Goal: Task Accomplishment & Management: Manage account settings

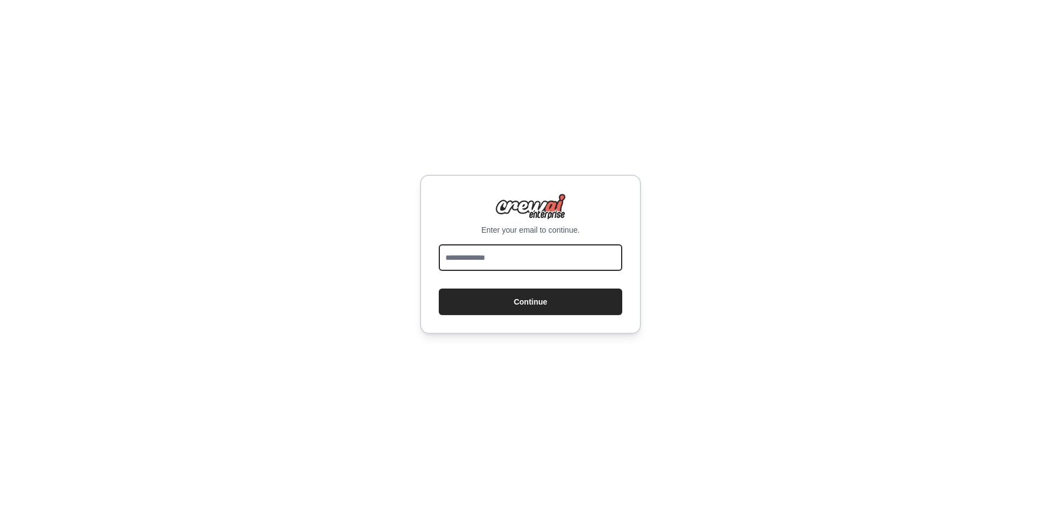
click at [583, 258] on input "email" at bounding box center [530, 257] width 183 height 27
type input "**********"
click at [439, 289] on button "Continue" at bounding box center [530, 302] width 183 height 27
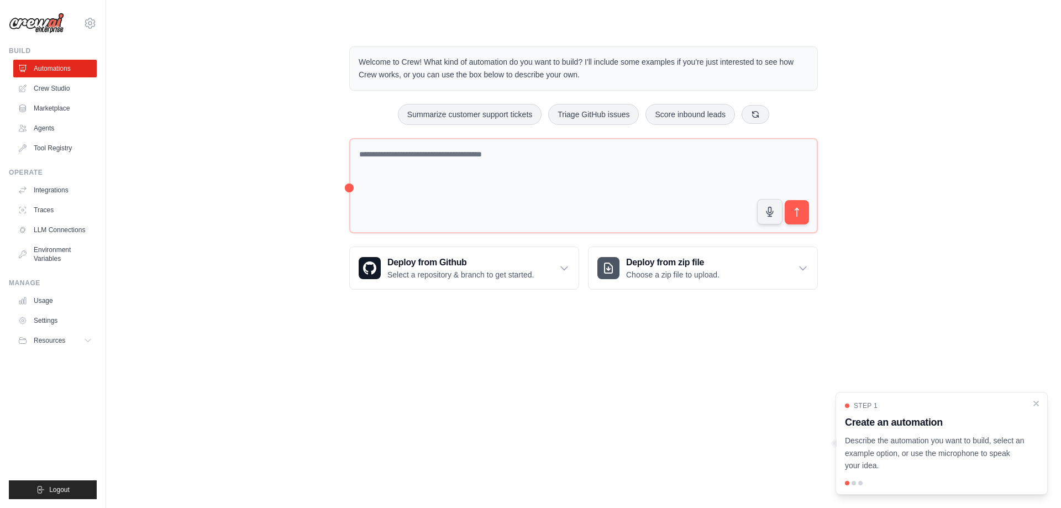
click at [100, 22] on div "[EMAIL_ADDRESS][DOMAIN_NAME] Settings Build Automations Crew Studio Marketplace" at bounding box center [53, 254] width 106 height 508
click at [96, 22] on icon at bounding box center [89, 23] width 13 height 13
click at [45, 300] on link "Usage" at bounding box center [55, 301] width 83 height 18
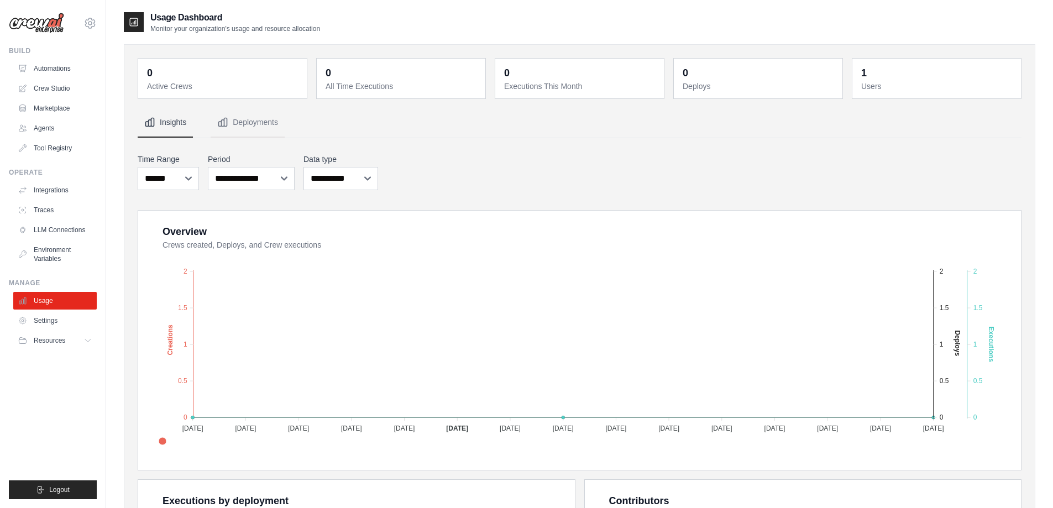
click at [136, 20] on icon at bounding box center [134, 22] width 8 height 8
click at [55, 255] on link "Environment Variables" at bounding box center [55, 254] width 83 height 27
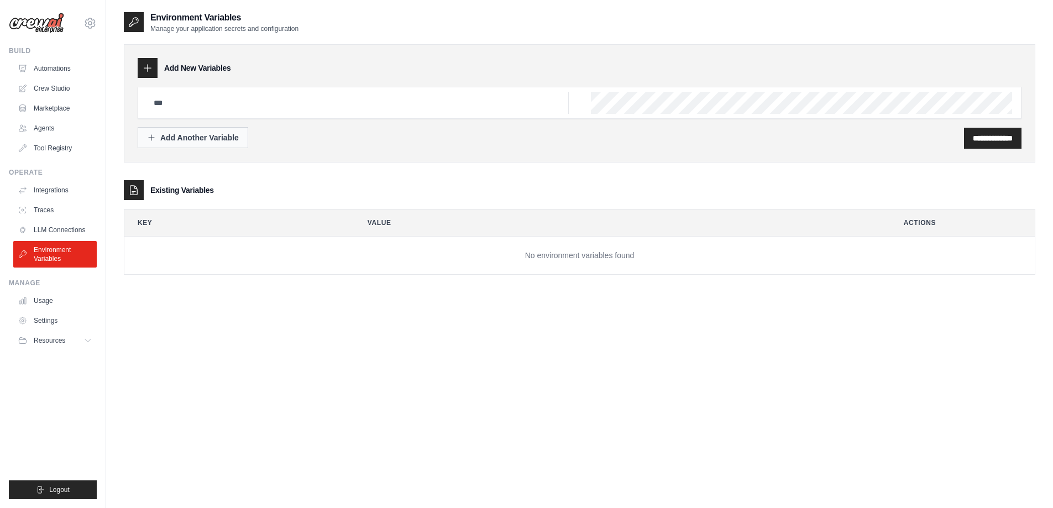
click at [194, 135] on div "Add Another Variable" at bounding box center [193, 137] width 92 height 11
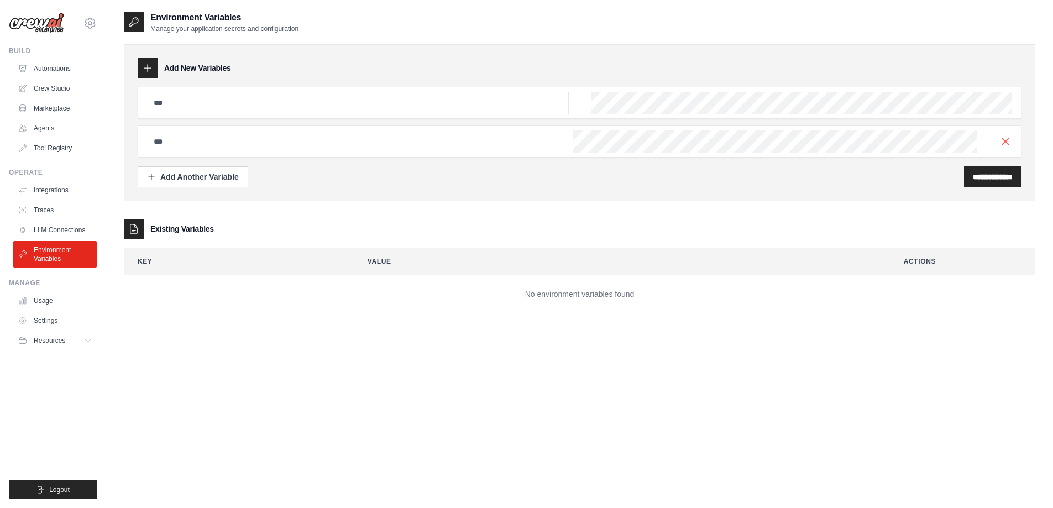
click at [466, 153] on div at bounding box center [580, 141] width 884 height 32
click at [186, 261] on th "Key" at bounding box center [234, 261] width 221 height 27
click at [45, 22] on img at bounding box center [36, 23] width 55 height 21
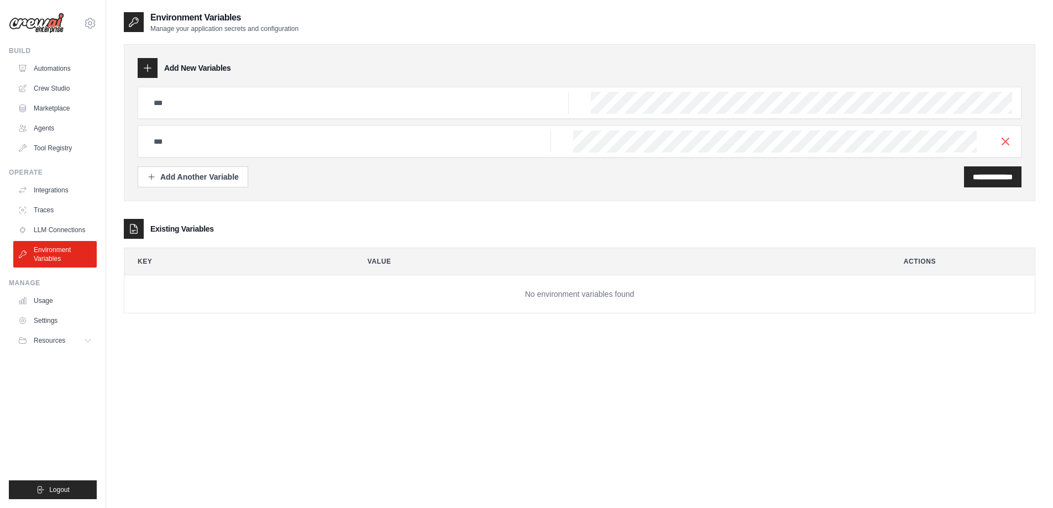
click at [45, 22] on img at bounding box center [36, 23] width 55 height 21
click at [90, 19] on icon at bounding box center [90, 22] width 10 height 9
click at [71, 83] on link "Settings" at bounding box center [89, 75] width 97 height 20
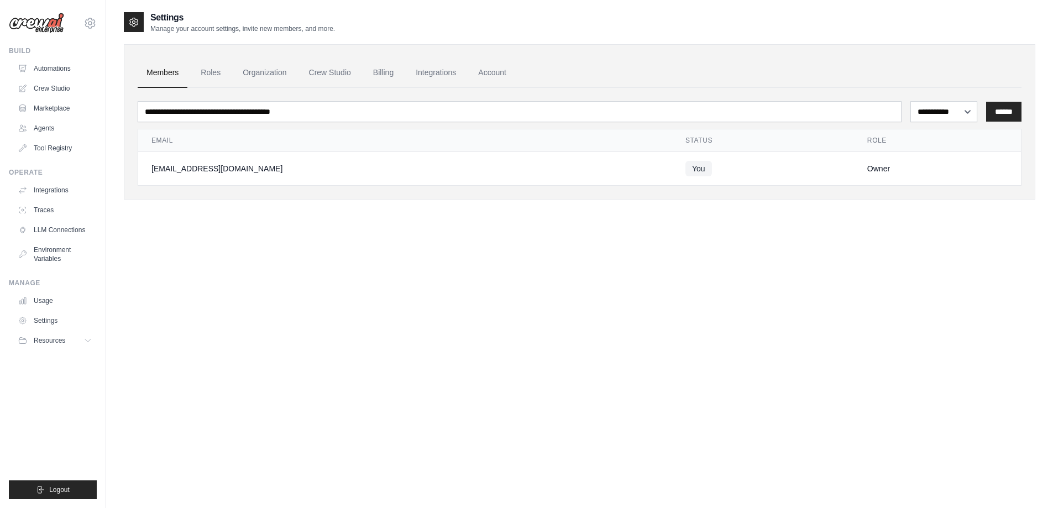
click at [71, 76] on link "Automations" at bounding box center [54, 69] width 83 height 18
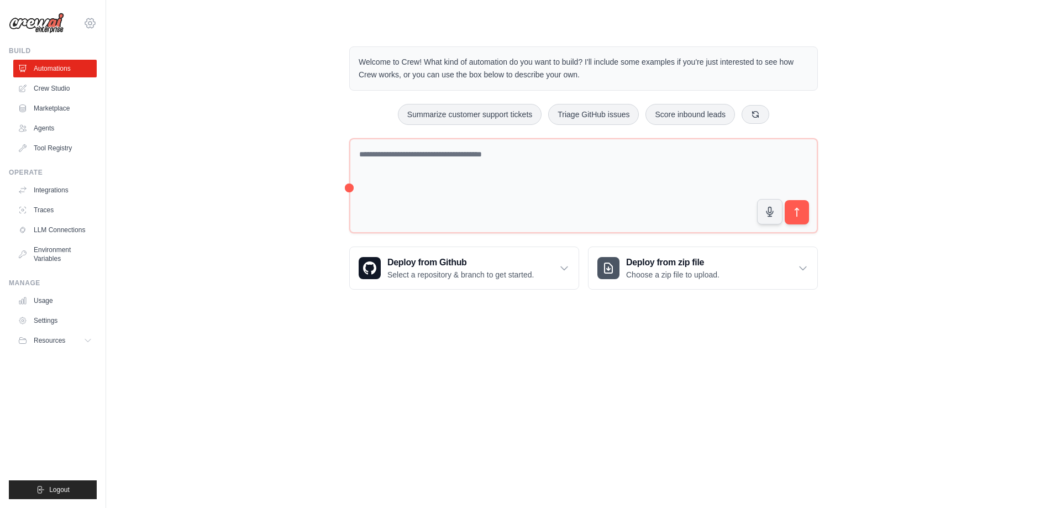
click at [94, 22] on icon at bounding box center [90, 22] width 10 height 9
click at [77, 75] on link "Settings" at bounding box center [89, 75] width 97 height 20
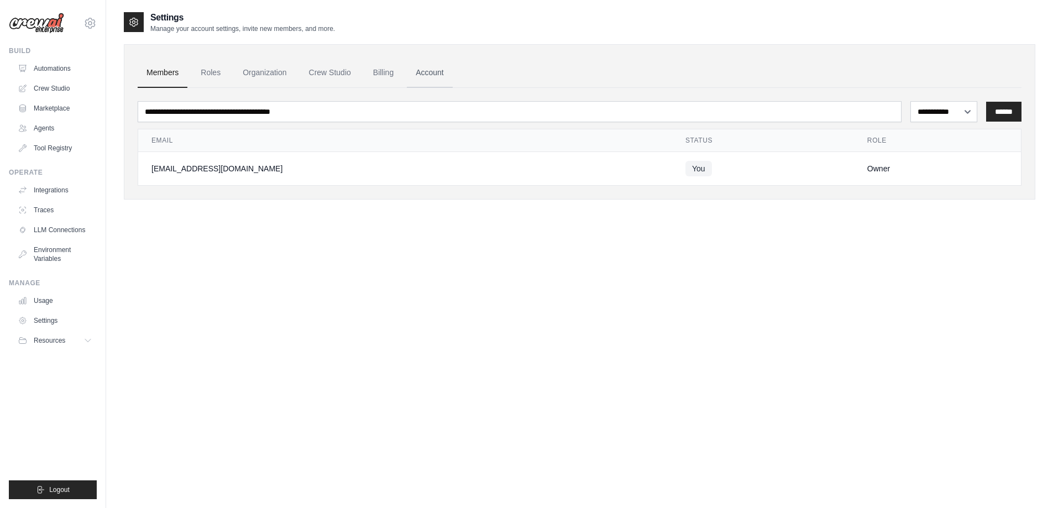
click at [423, 72] on link "Account" at bounding box center [430, 73] width 46 height 30
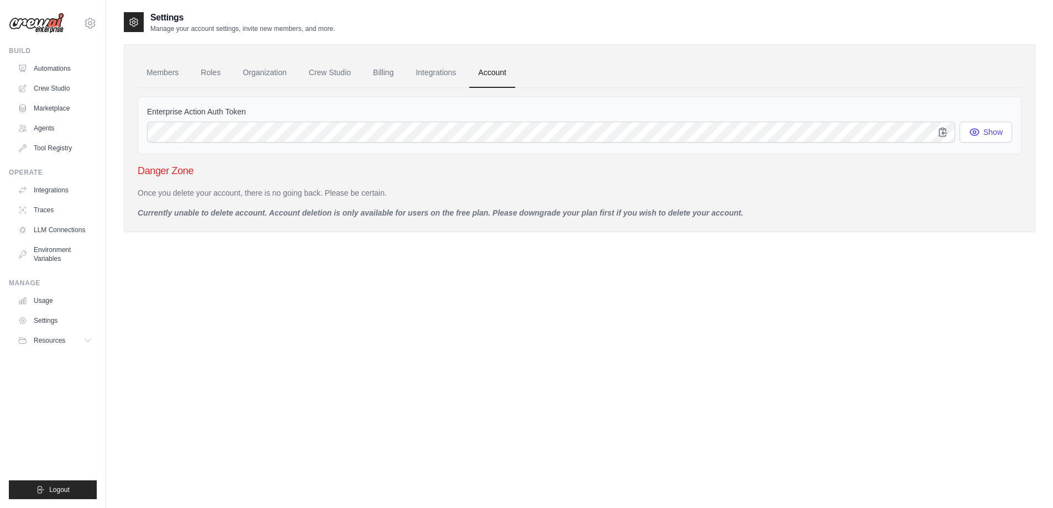
click at [376, 223] on div "Members Roles Organization Crew Studio Billing Integrations Account Enterprise …" at bounding box center [579, 138] width 911 height 188
click at [548, 119] on div "Enterprise Action Auth Token Show" at bounding box center [580, 125] width 884 height 57
click at [988, 133] on button "Show" at bounding box center [985, 131] width 53 height 21
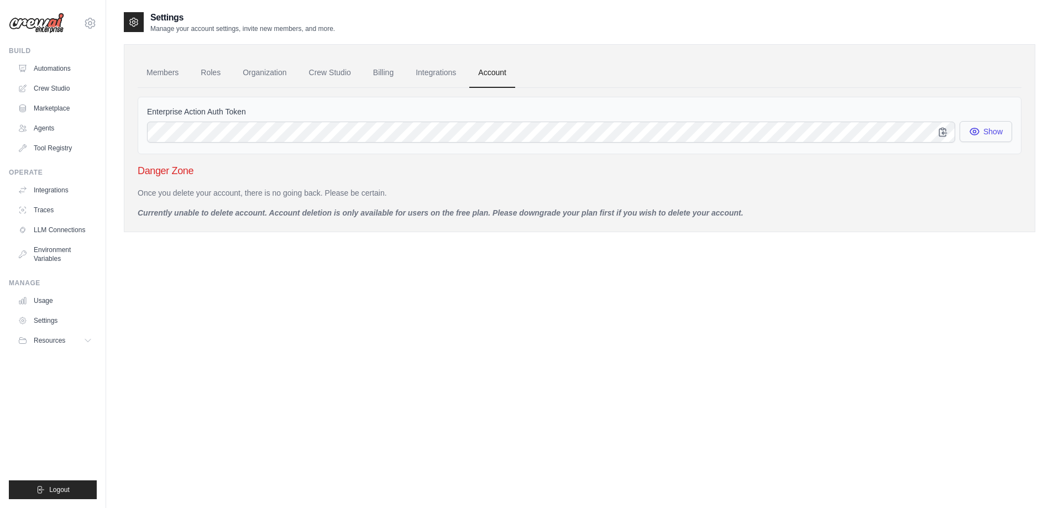
click at [988, 133] on button "Show" at bounding box center [985, 131] width 53 height 21
click at [277, 75] on link "Organization" at bounding box center [264, 73] width 61 height 30
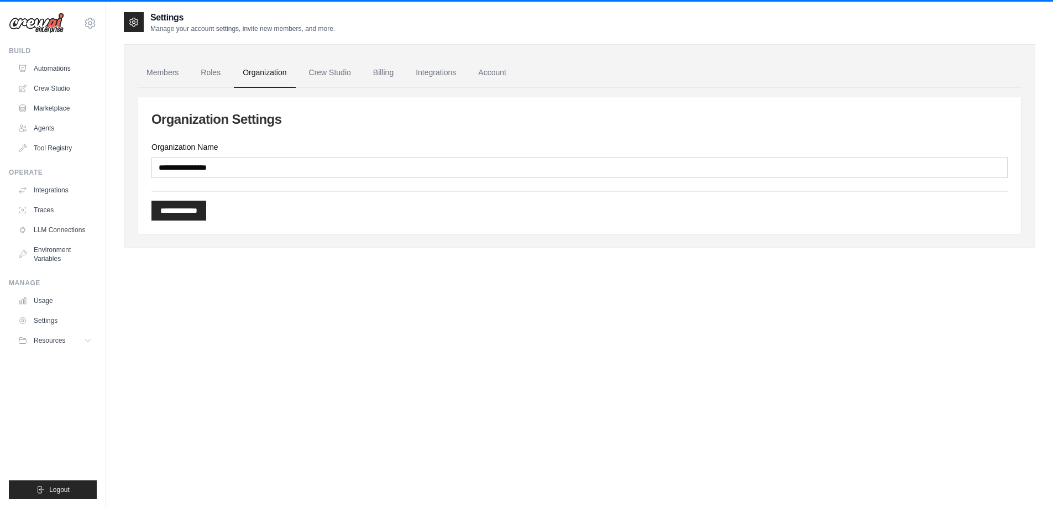
click at [143, 28] on div at bounding box center [134, 22] width 20 height 20
click at [133, 19] on icon at bounding box center [134, 22] width 8 height 8
click at [74, 23] on div "[EMAIL_ADDRESS][DOMAIN_NAME] Settings" at bounding box center [53, 17] width 88 height 35
click at [90, 21] on icon at bounding box center [89, 23] width 13 height 13
click at [75, 77] on link "Settings" at bounding box center [89, 75] width 97 height 20
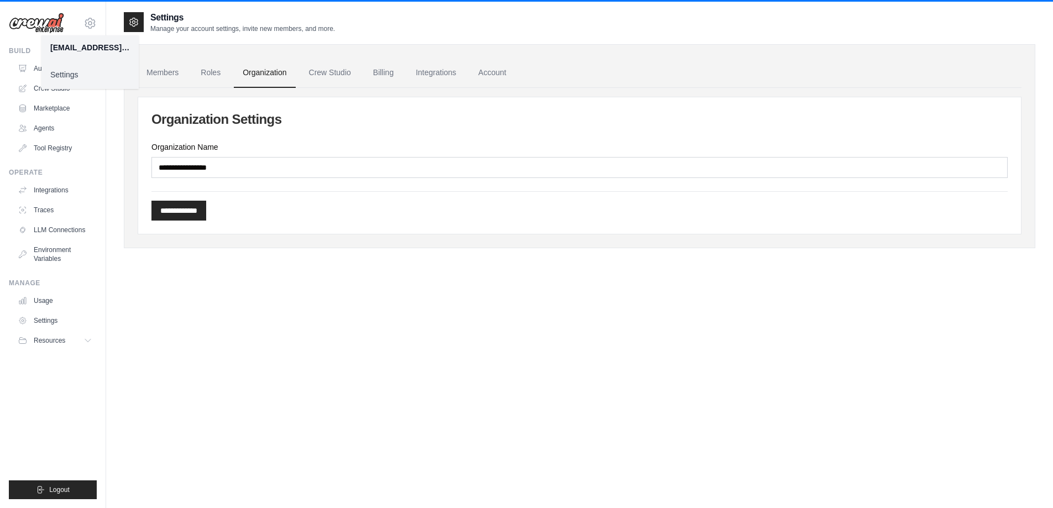
click at [75, 77] on link "Settings" at bounding box center [89, 75] width 97 height 20
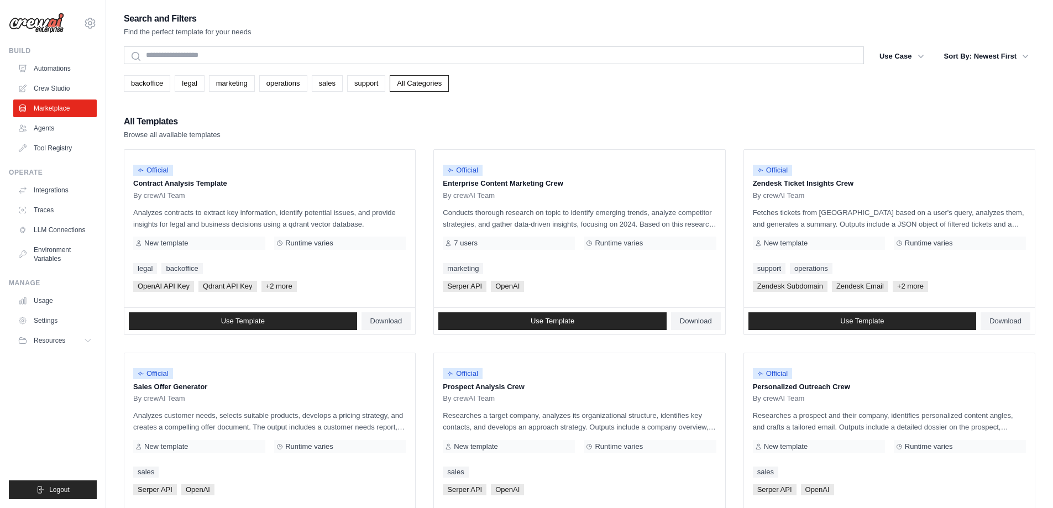
click at [168, 19] on h2 "Search and Filters" at bounding box center [188, 18] width 128 height 15
click at [48, 27] on img at bounding box center [36, 23] width 55 height 21
click at [51, 150] on link "Tool Registry" at bounding box center [55, 148] width 83 height 18
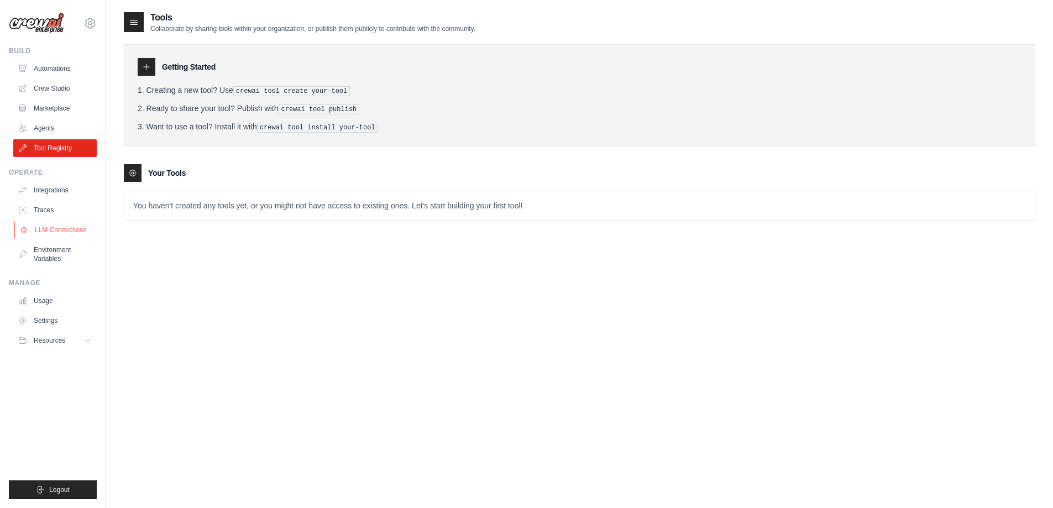
click at [56, 233] on link "LLM Connections" at bounding box center [55, 230] width 83 height 18
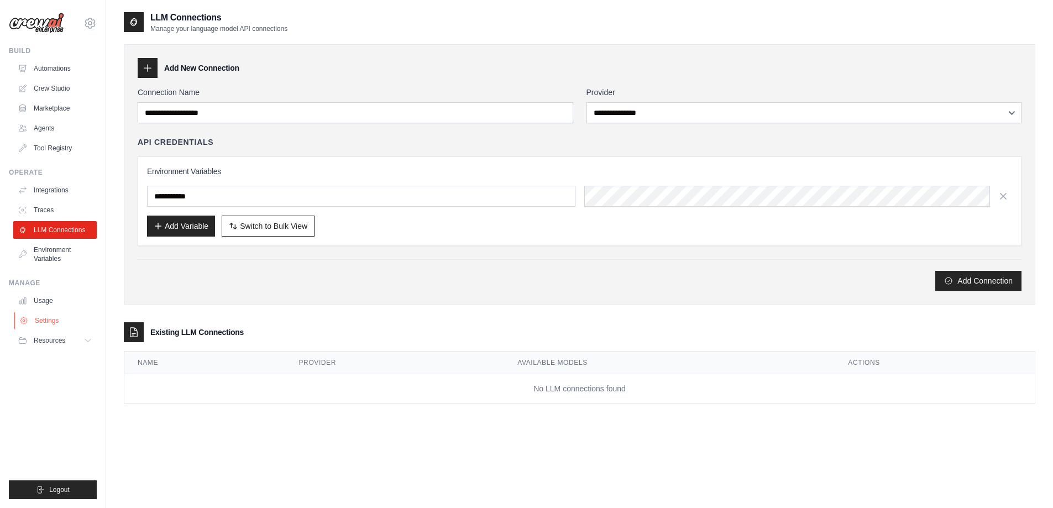
click at [46, 323] on link "Settings" at bounding box center [55, 321] width 83 height 18
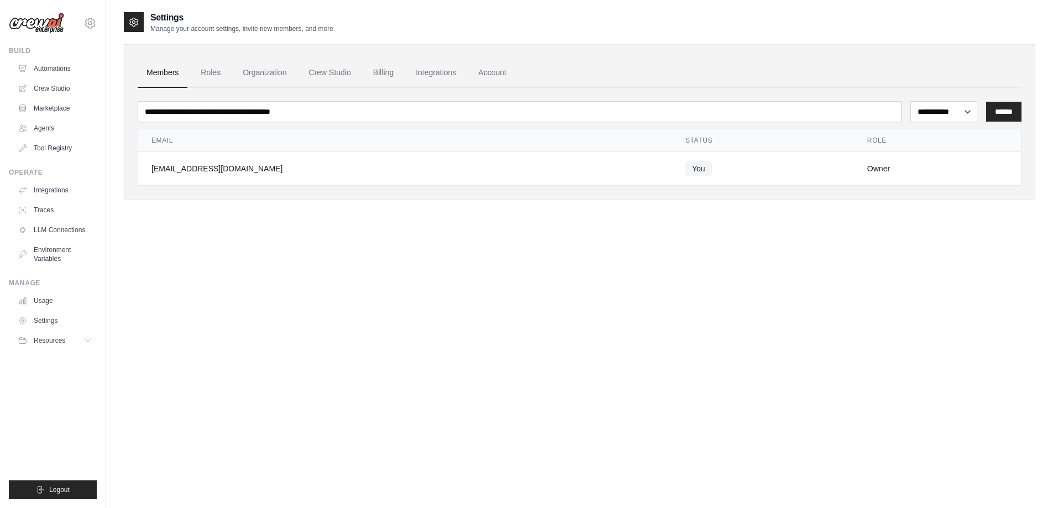
click at [672, 168] on td "You" at bounding box center [763, 169] width 182 height 34
click at [495, 69] on link "Account" at bounding box center [492, 73] width 46 height 30
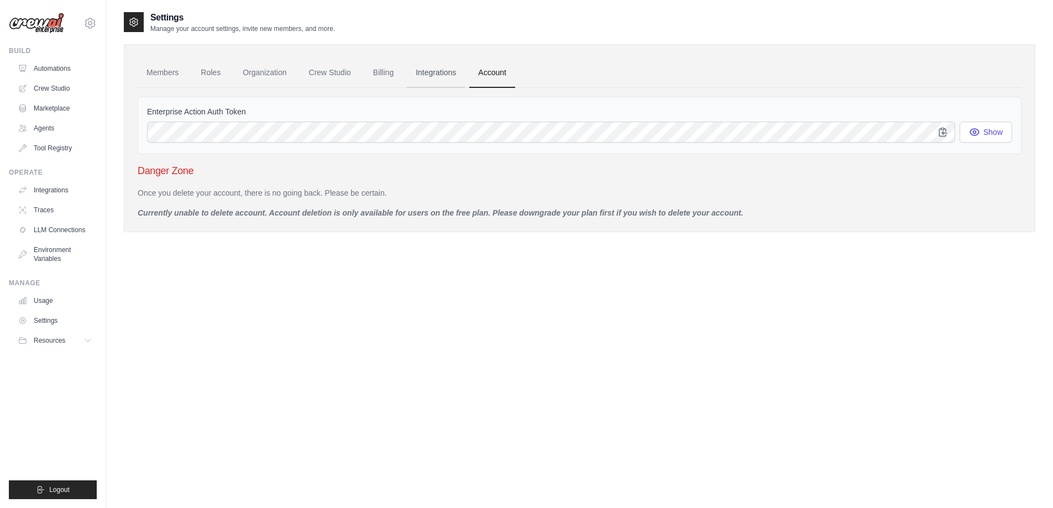
click at [442, 69] on link "Integrations" at bounding box center [436, 73] width 58 height 30
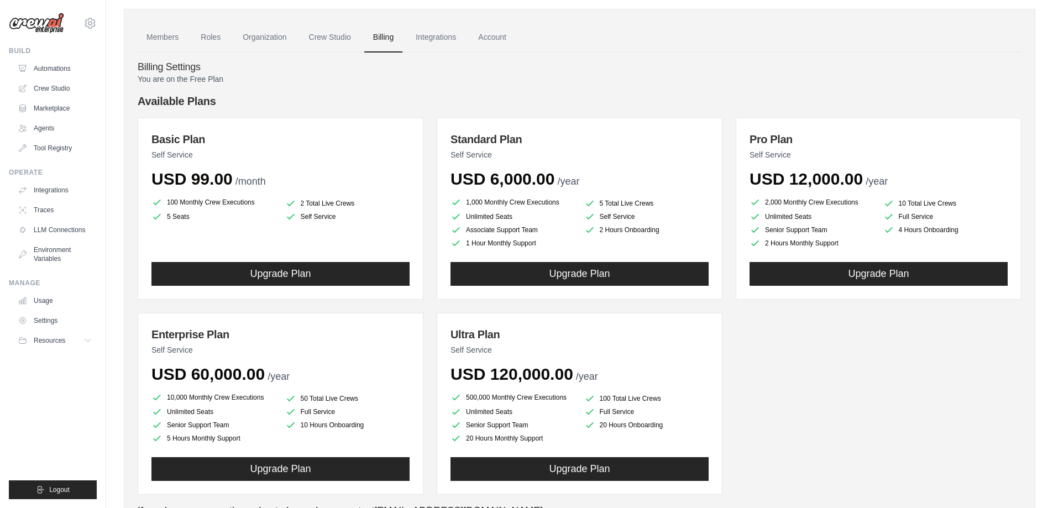
scroll to position [55, 0]
